Goal: Check status: Check status

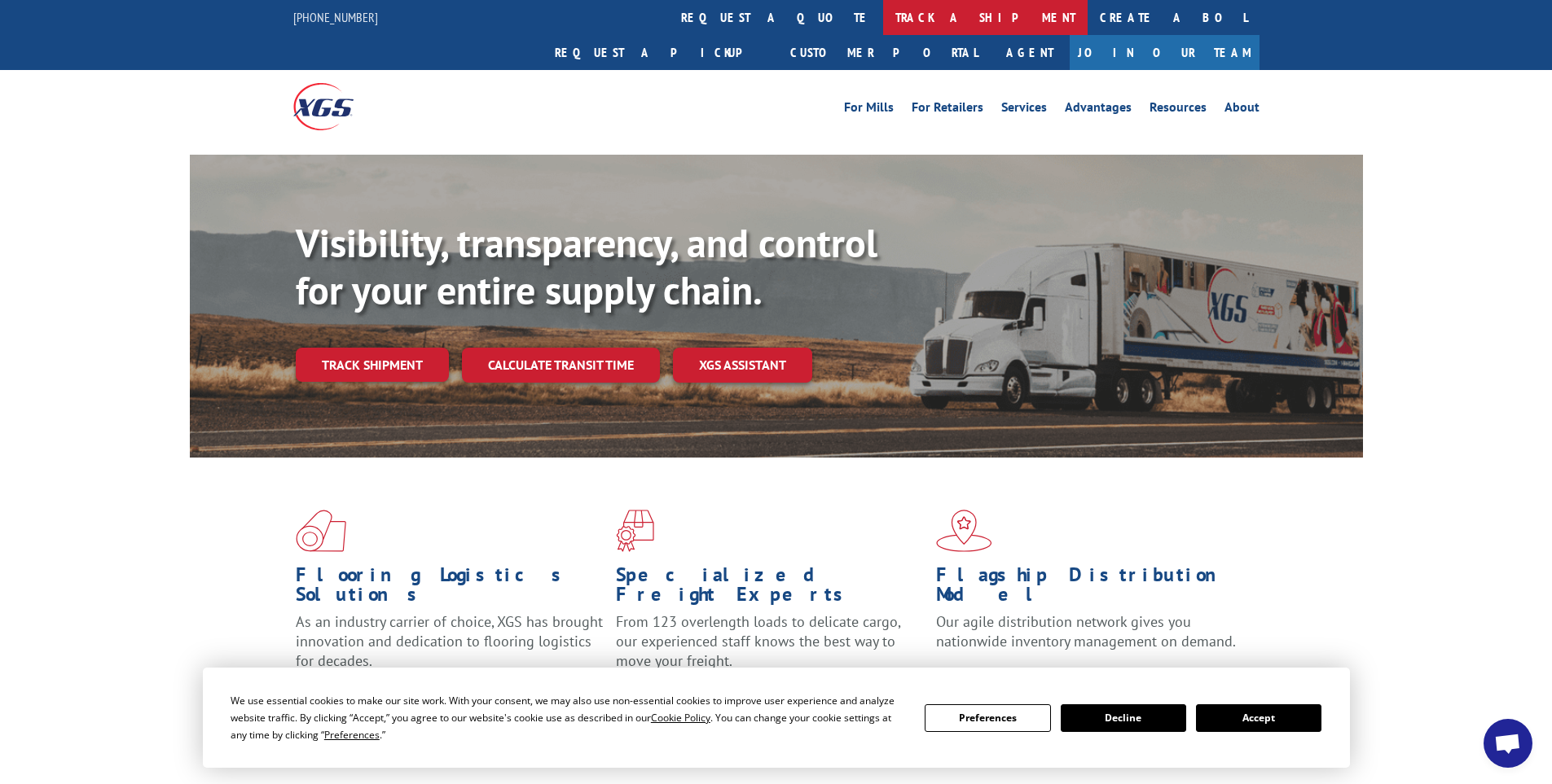
click at [883, 21] on link "track a shipment" at bounding box center [985, 17] width 204 height 35
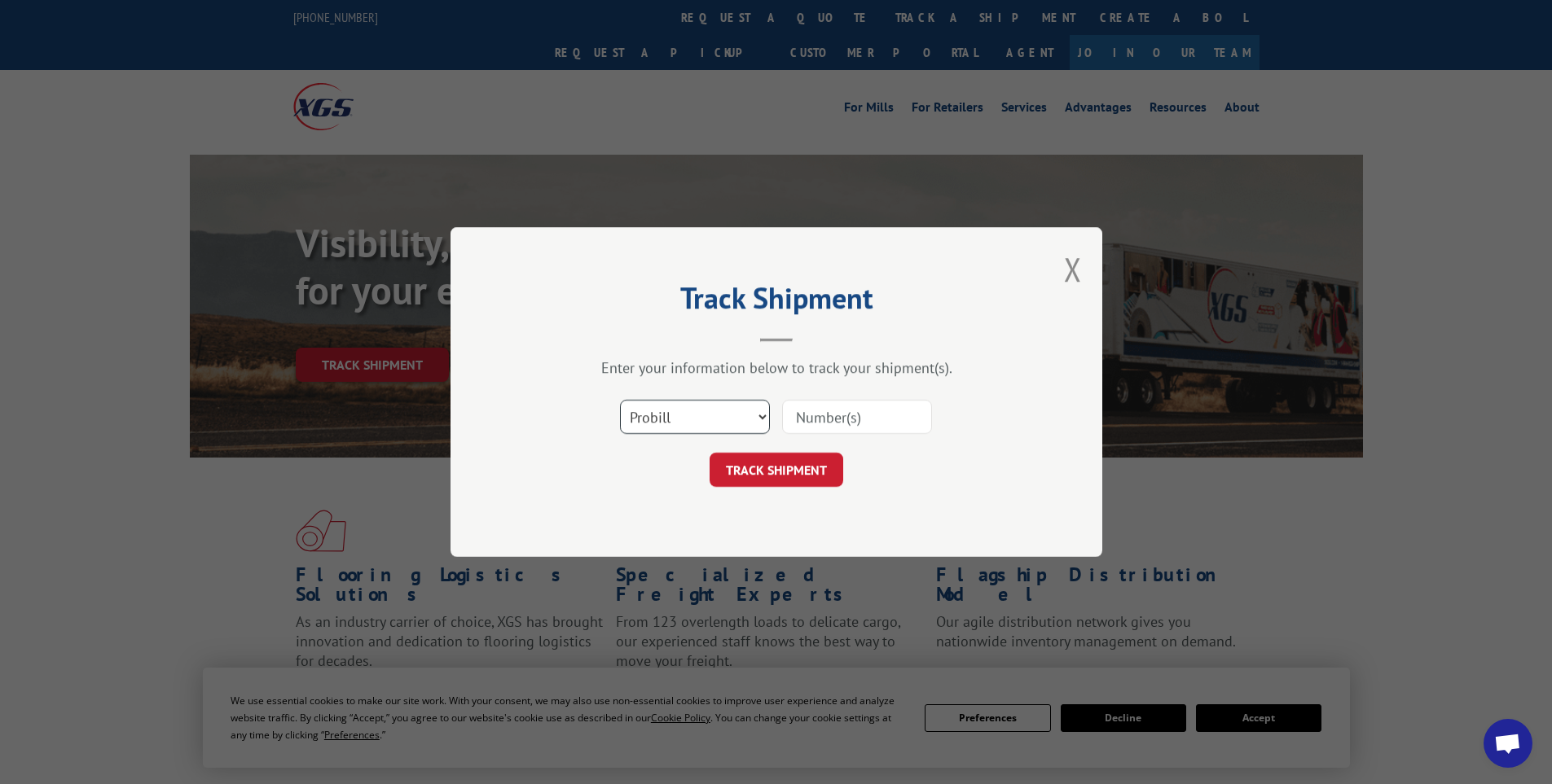
click at [704, 421] on select "Select category... Probill BOL PO" at bounding box center [694, 417] width 150 height 34
select select "bol"
click at [620, 400] on select "Select category... Probill BOL PO" at bounding box center [694, 417] width 150 height 34
click at [926, 424] on input at bounding box center [857, 417] width 150 height 34
paste input "15340375"
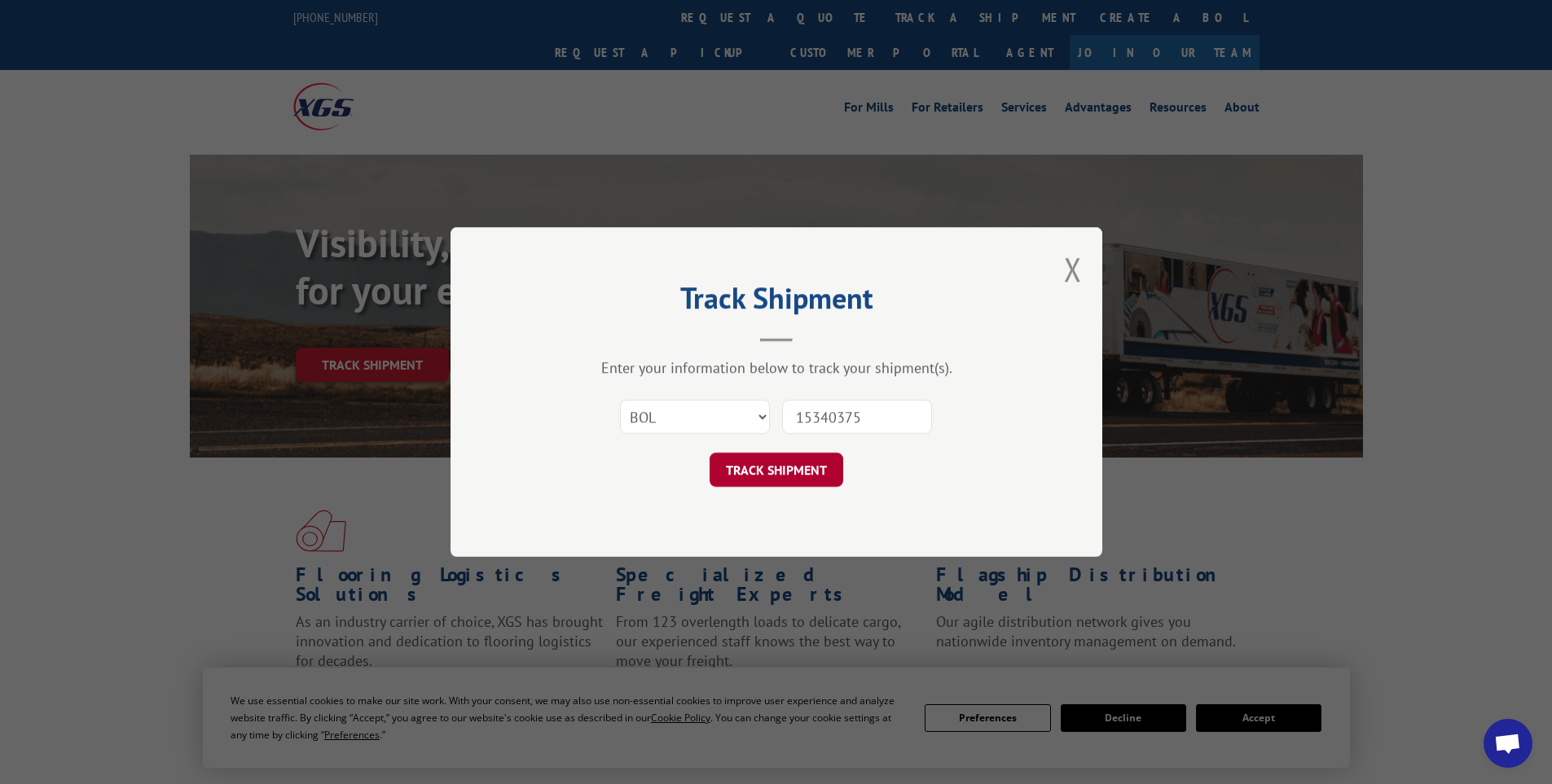
type input "15340375"
click at [759, 470] on button "TRACK SHIPMENT" at bounding box center [776, 470] width 134 height 34
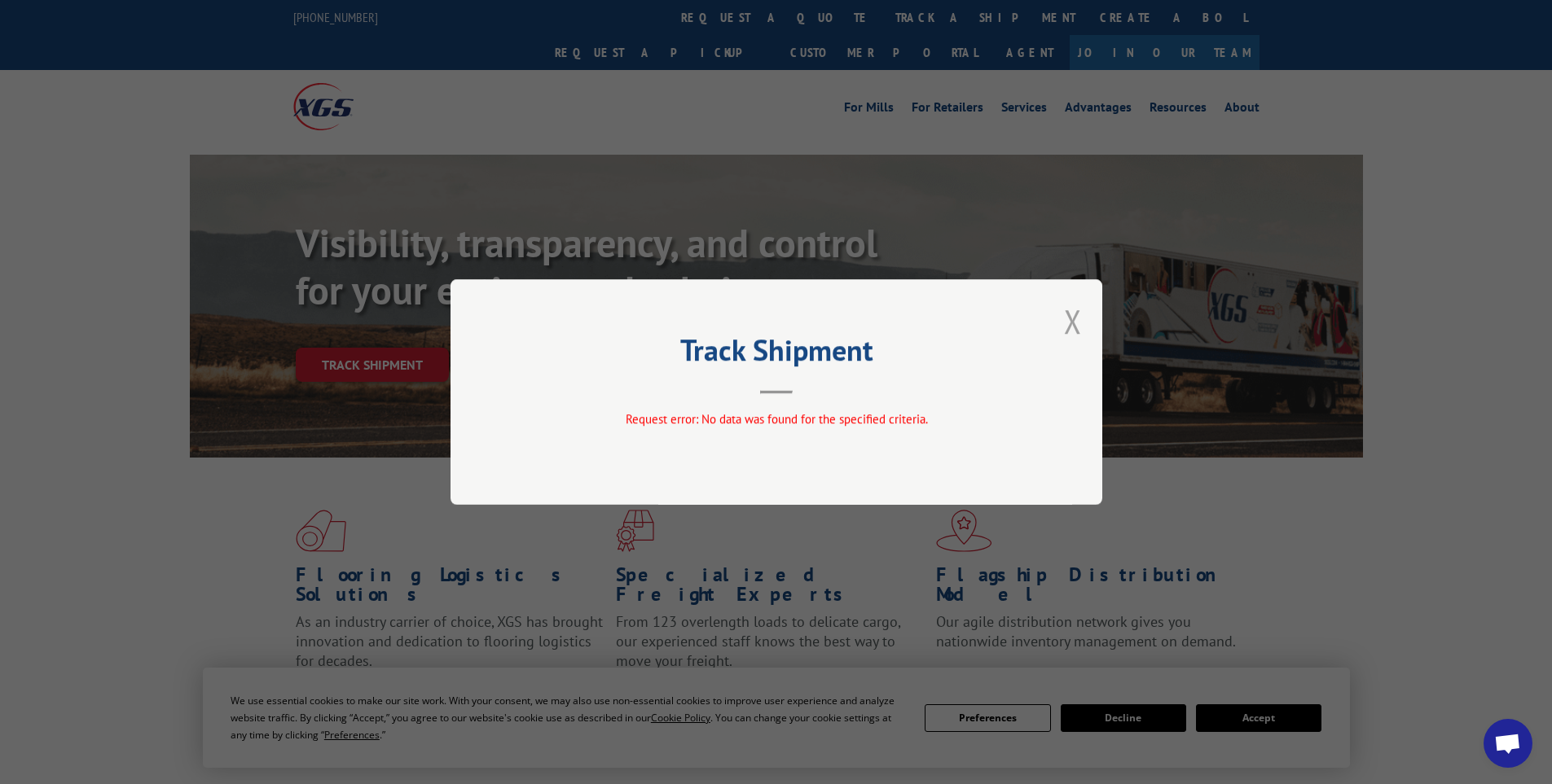
click at [1065, 317] on button "Close modal" at bounding box center [1072, 321] width 18 height 43
